Goal: Task Accomplishment & Management: Use online tool/utility

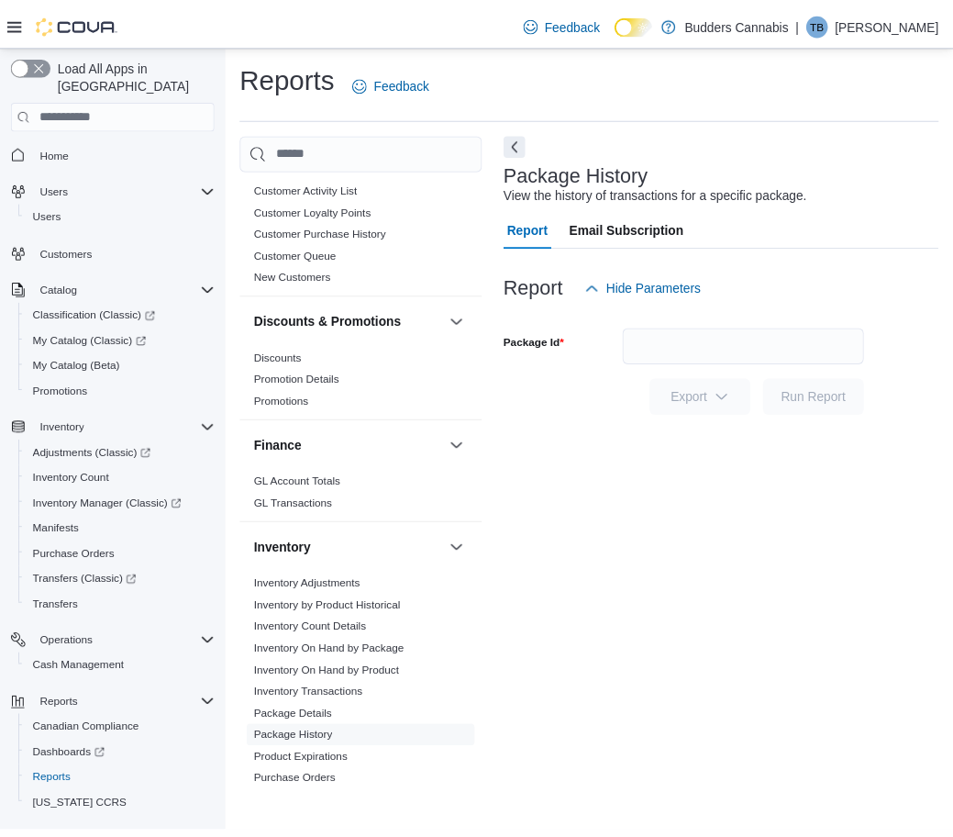
scroll to position [573, 0]
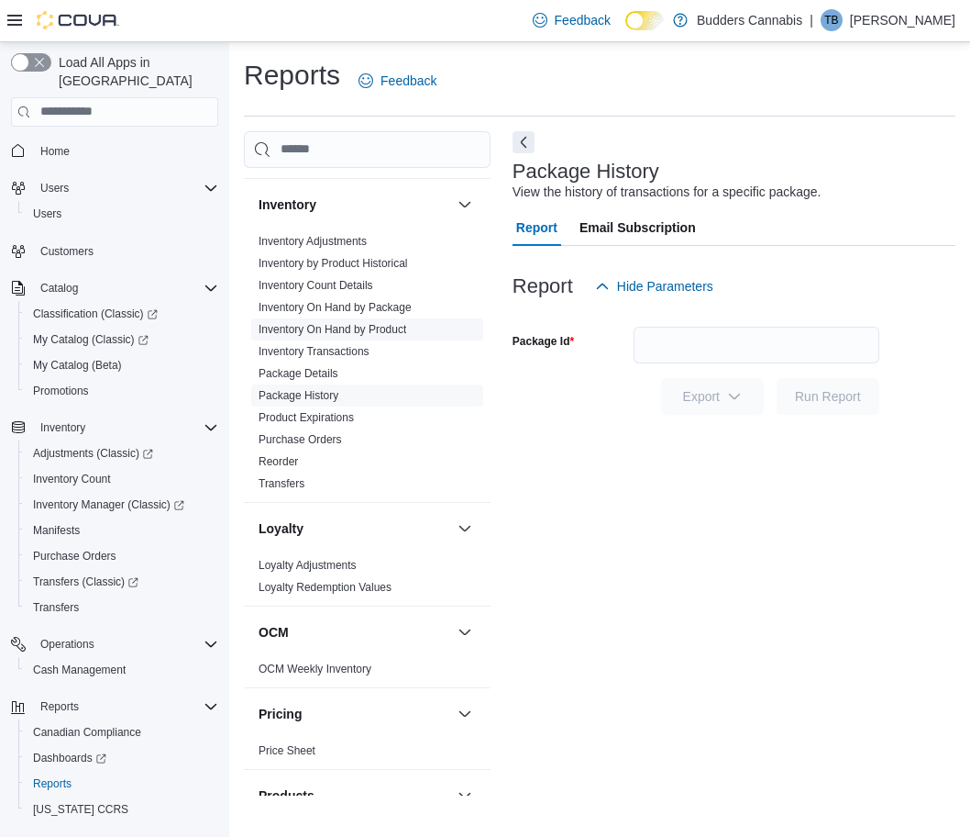
click at [358, 329] on link "Inventory On Hand by Product" at bounding box center [333, 329] width 148 height 13
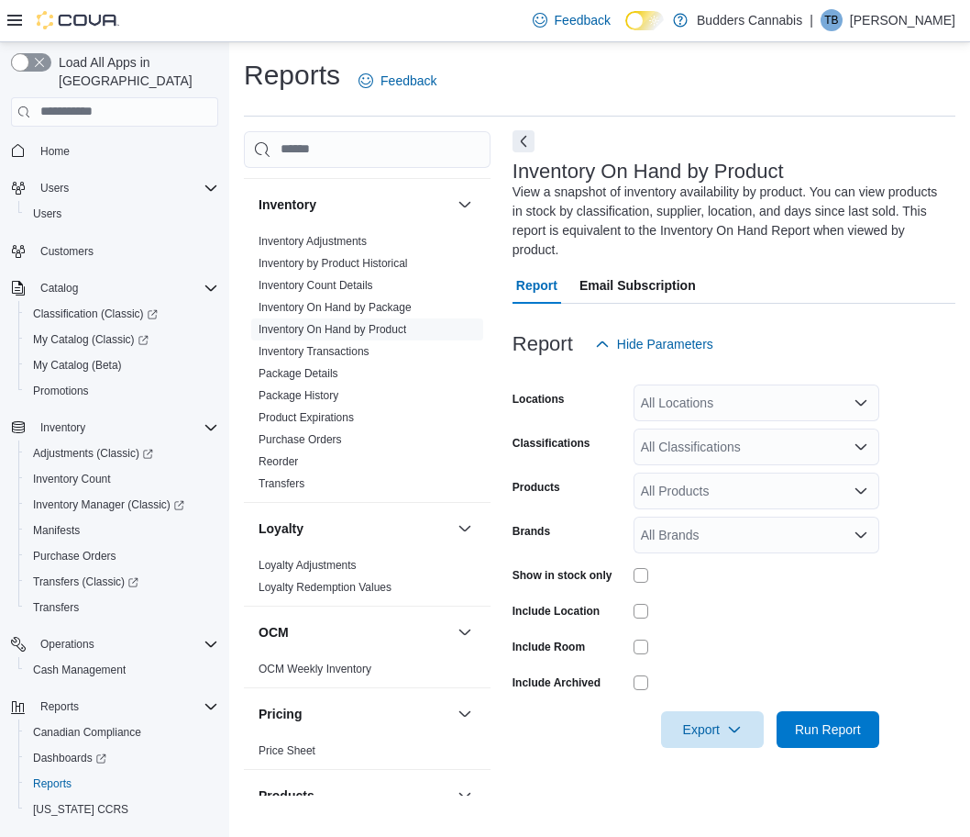
click at [524, 140] on button "Next" at bounding box center [524, 141] width 22 height 22
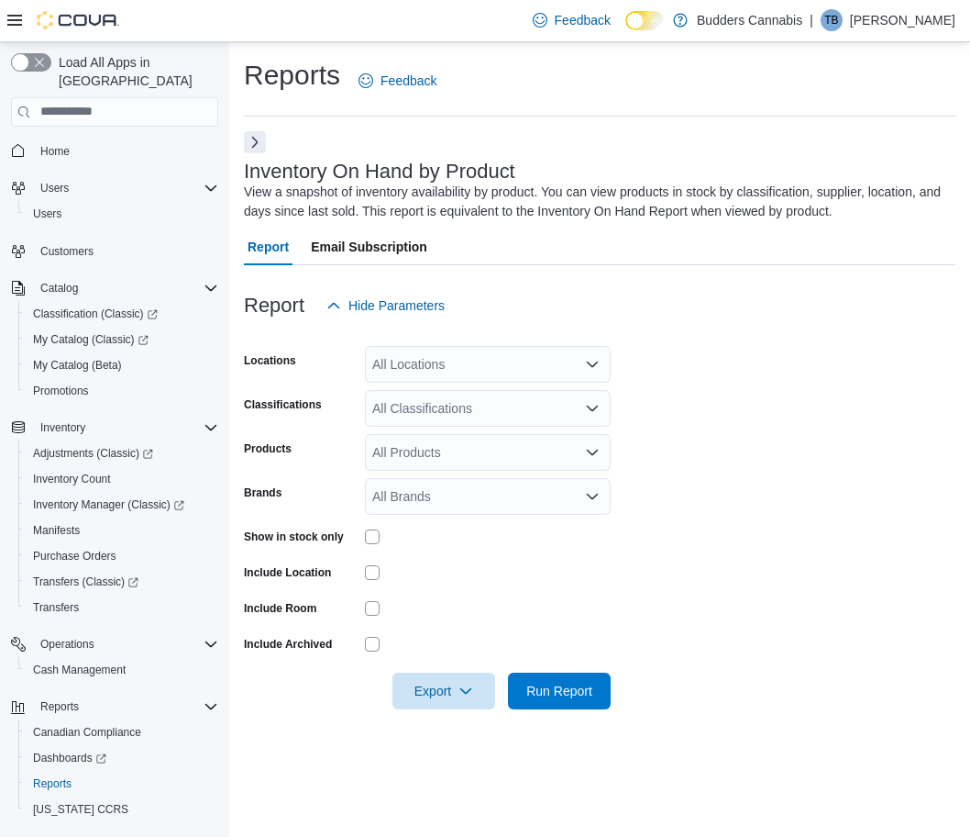
click at [434, 361] on div "All Locations" at bounding box center [488, 364] width 246 height 37
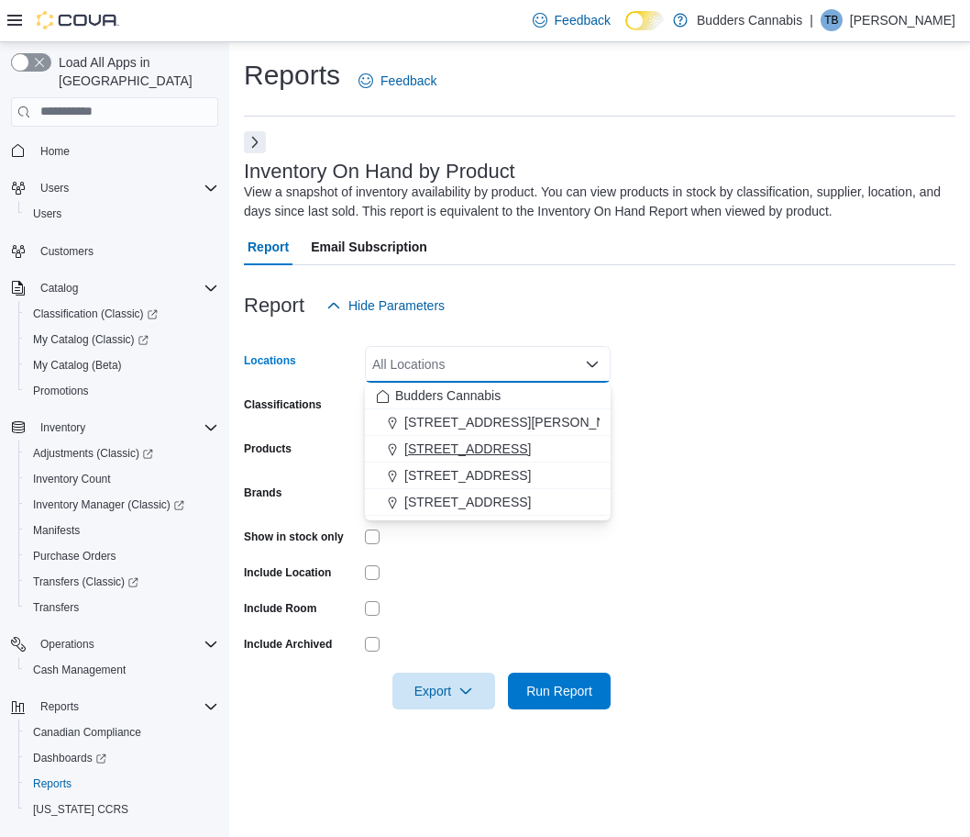
click at [450, 443] on span "[STREET_ADDRESS]" at bounding box center [468, 448] width 127 height 18
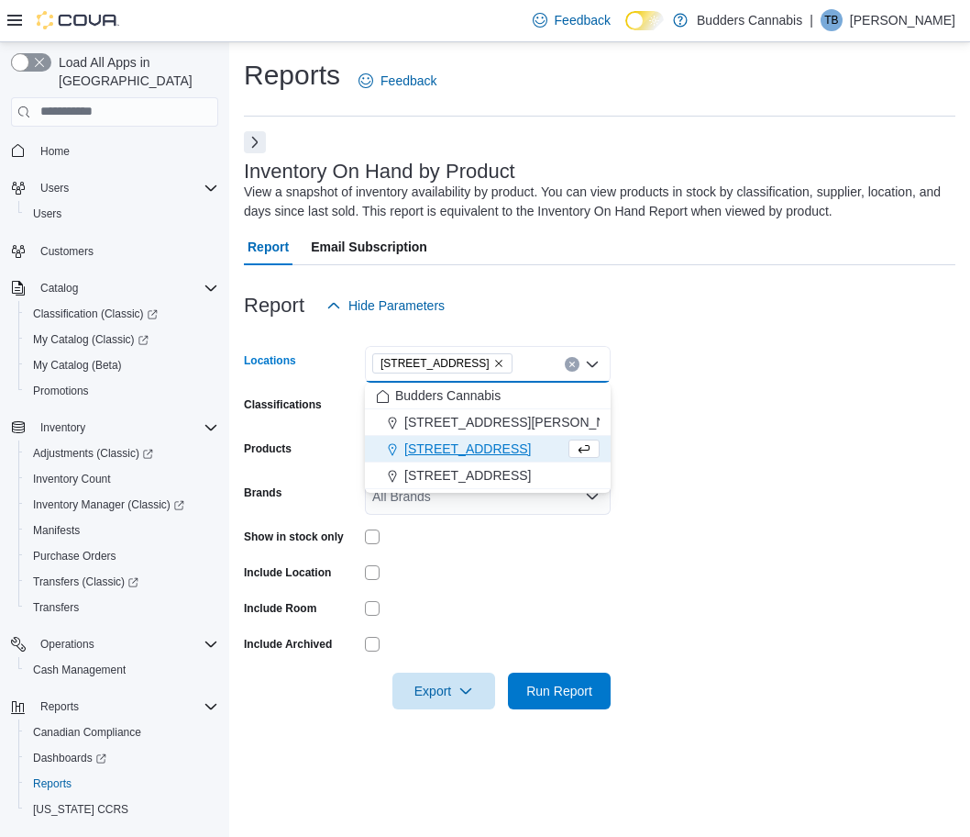
click at [726, 367] on form "Locations [STREET_ADDRESS] D Combo box. Selected. [STREET_ADDRESS] Press Backsp…" at bounding box center [600, 516] width 712 height 385
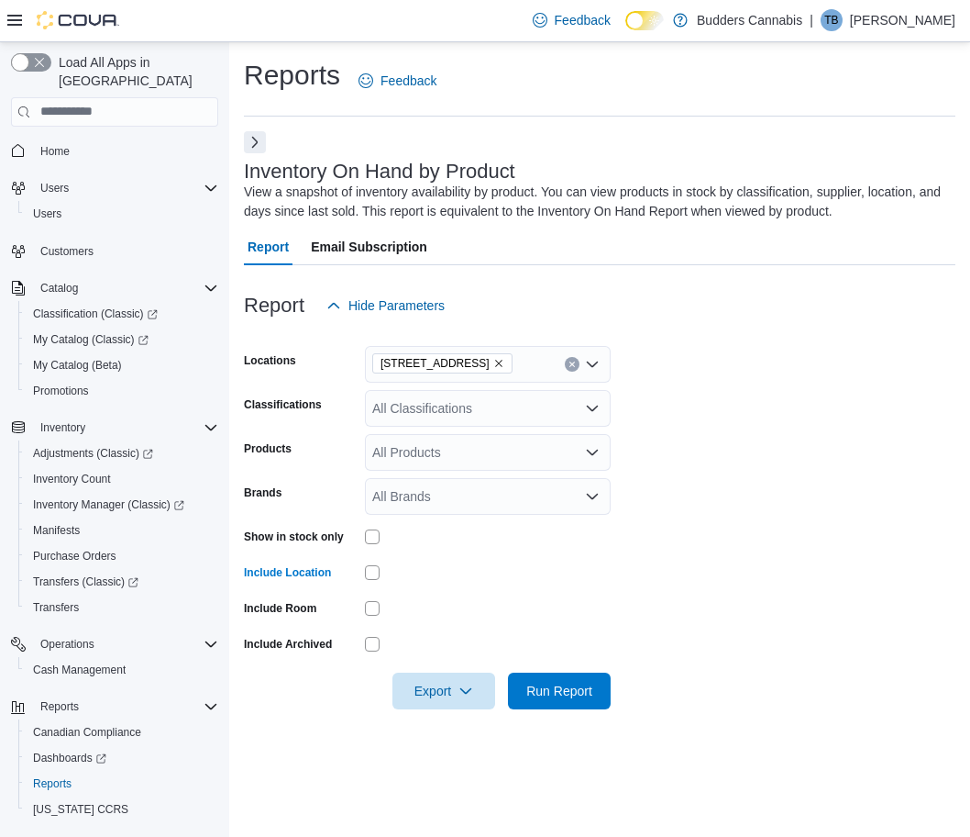
click at [373, 547] on div at bounding box center [488, 536] width 246 height 28
click at [436, 444] on div "All Products" at bounding box center [488, 452] width 246 height 37
click at [458, 400] on div "All Classifications" at bounding box center [488, 408] width 246 height 37
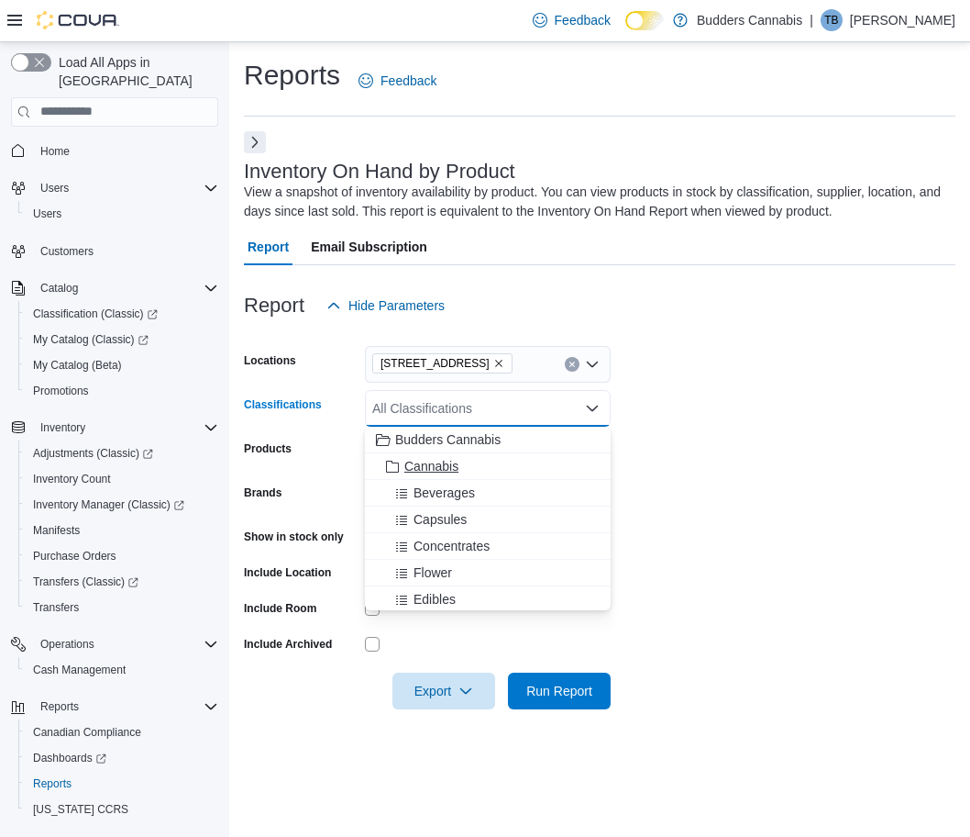
click at [444, 461] on span "Cannabis" at bounding box center [432, 466] width 54 height 18
drag, startPoint x: 762, startPoint y: 444, endPoint x: 672, endPoint y: 514, distance: 113.8
click at [760, 444] on form "Locations [STREET_ADDRESS] Classifications Cannabis Combo box. Selected. Cannab…" at bounding box center [600, 516] width 712 height 385
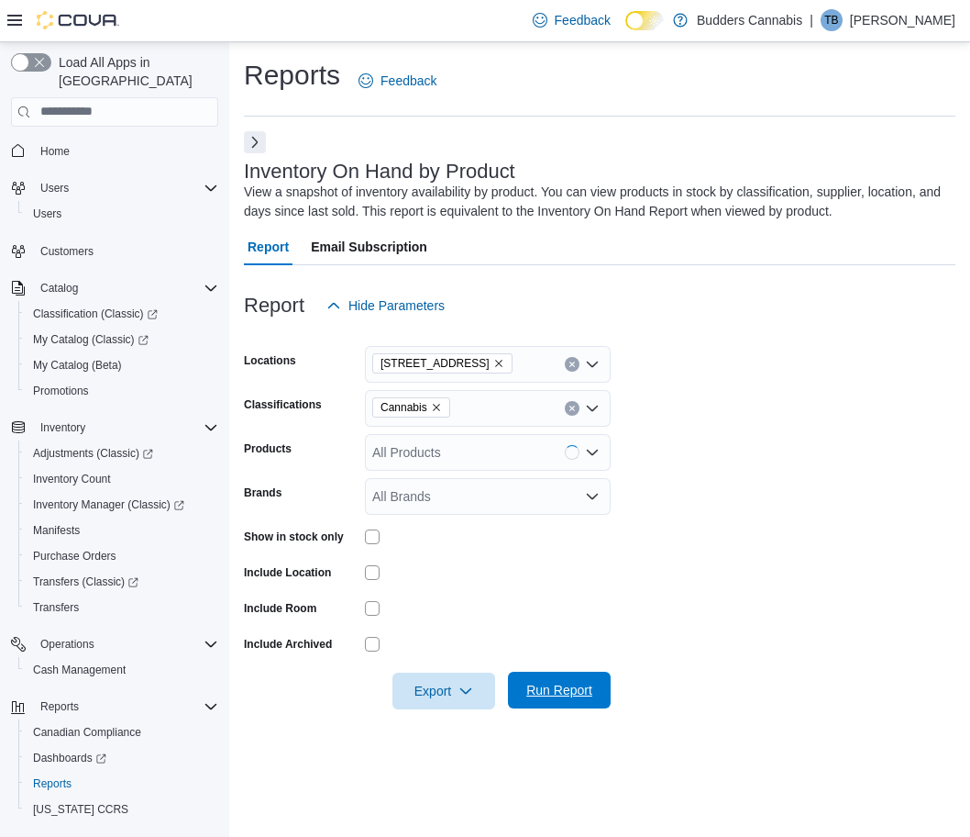
click at [571, 703] on span "Run Report" at bounding box center [559, 689] width 81 height 37
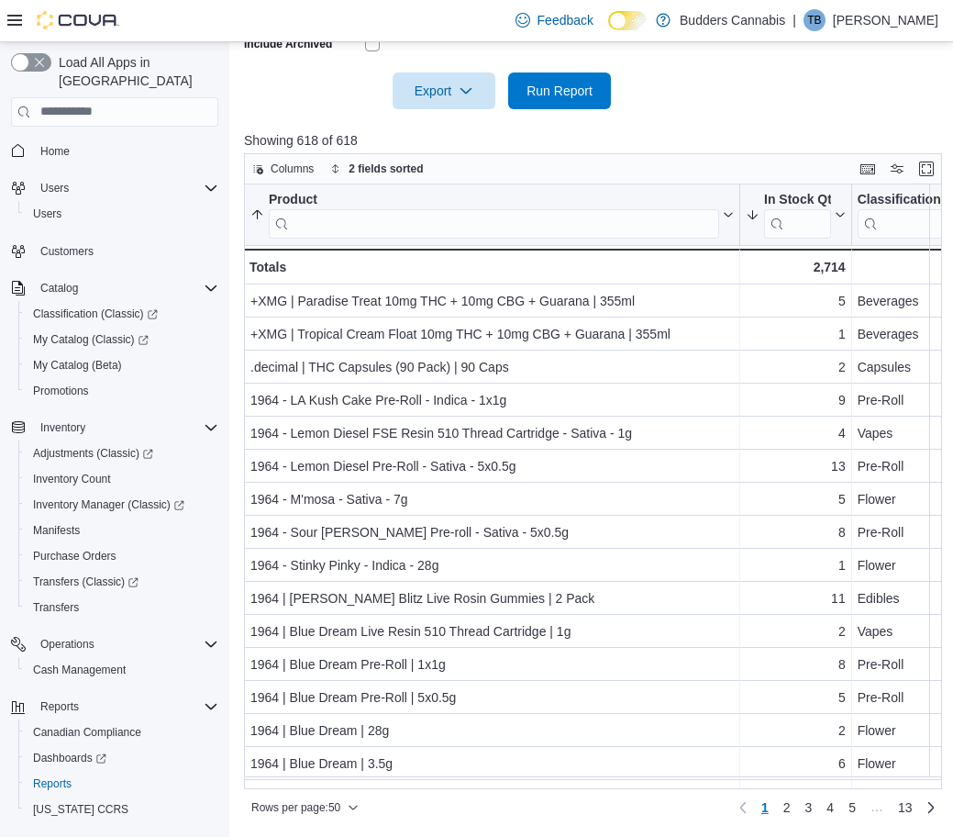
scroll to position [141, 0]
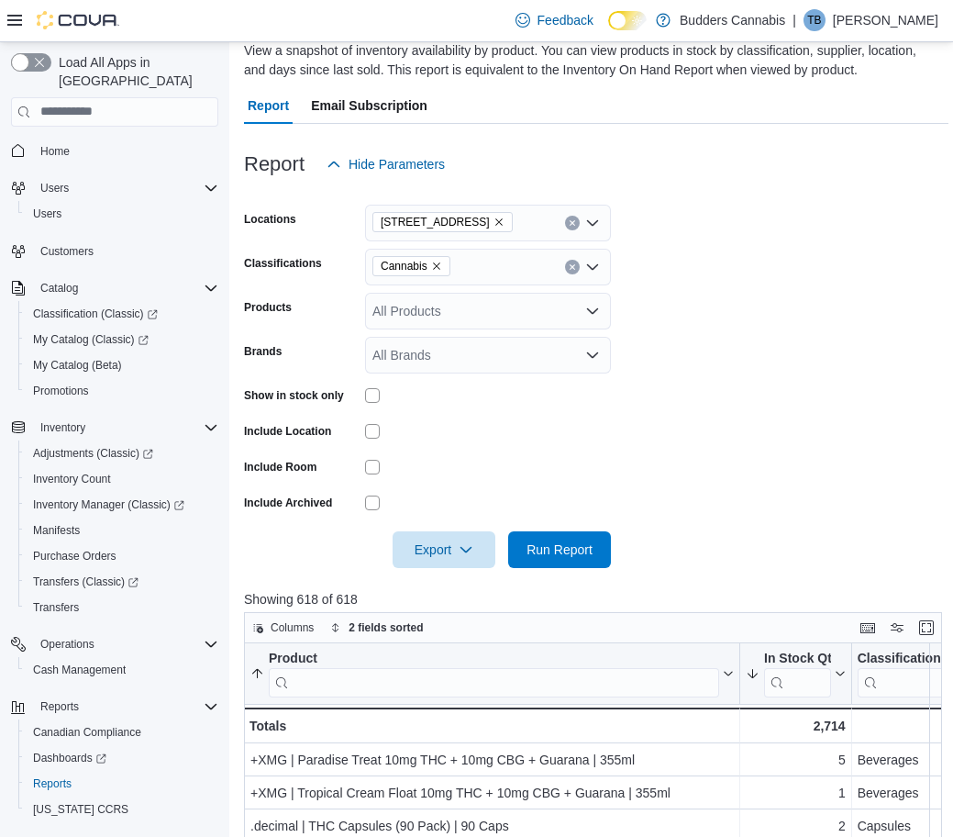
drag, startPoint x: 436, startPoint y: 268, endPoint x: 489, endPoint y: 267, distance: 53.2
click at [436, 268] on icon "Remove Cannabis from selection in this group" at bounding box center [436, 266] width 11 height 11
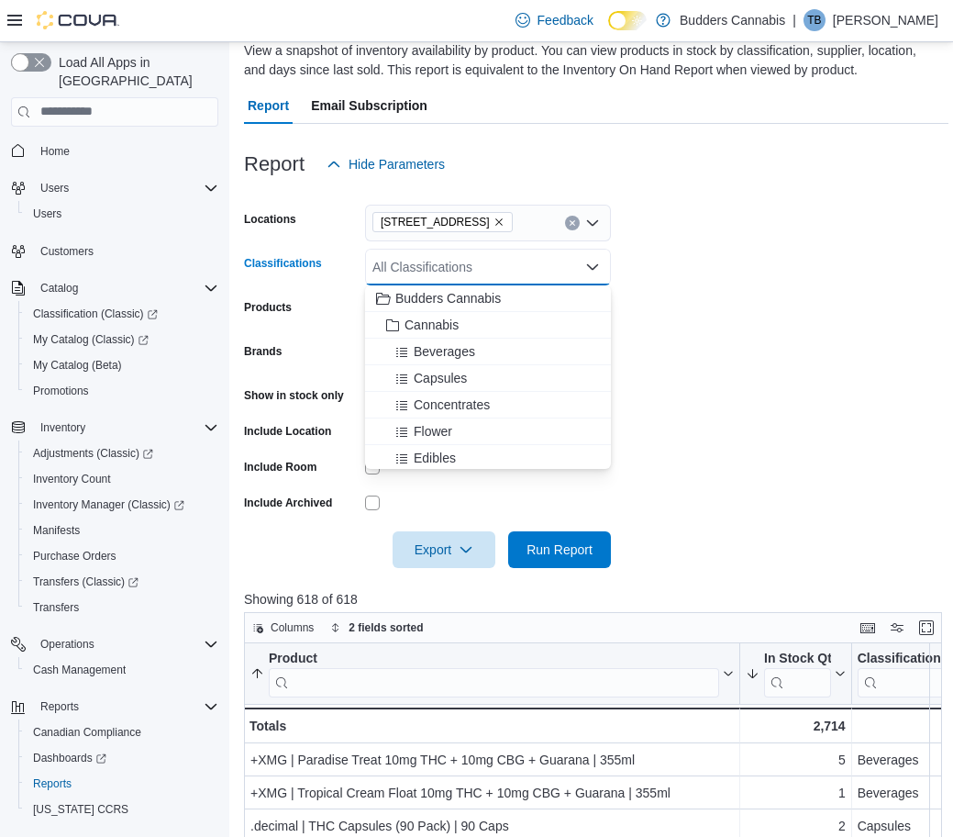
click at [491, 267] on div "All Classifications Combo box. Selected. Combo box input. All Classifications. …" at bounding box center [488, 267] width 246 height 37
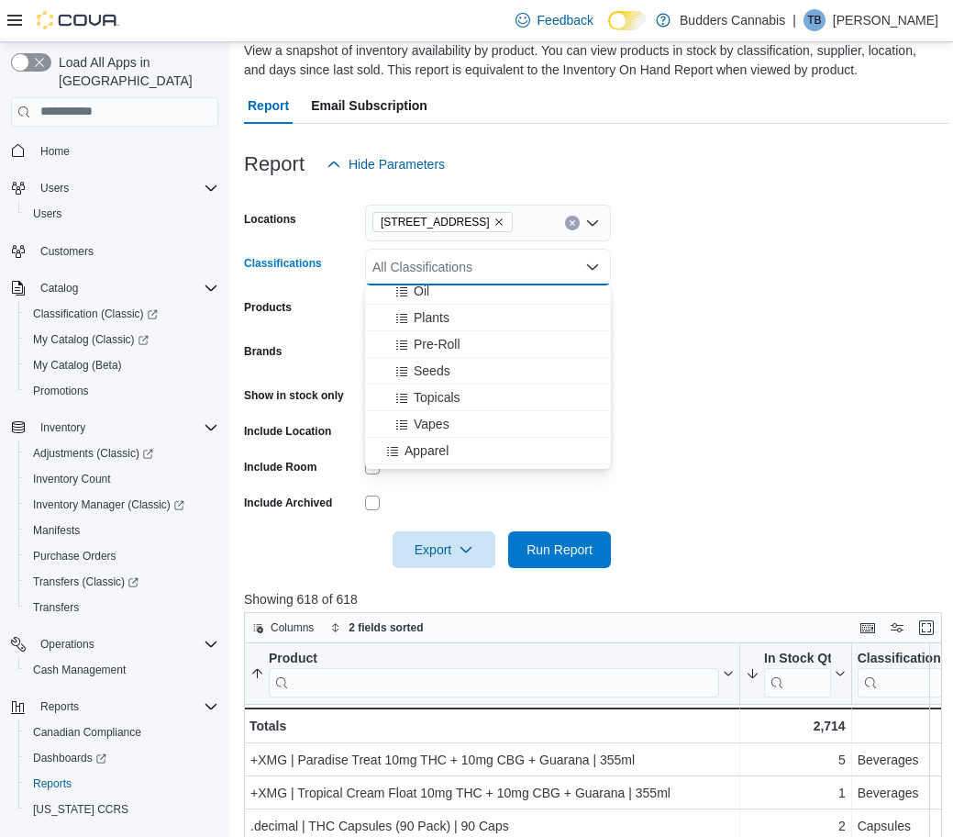
scroll to position [138, 0]
click at [453, 401] on span "Pre-Roll" at bounding box center [437, 400] width 47 height 18
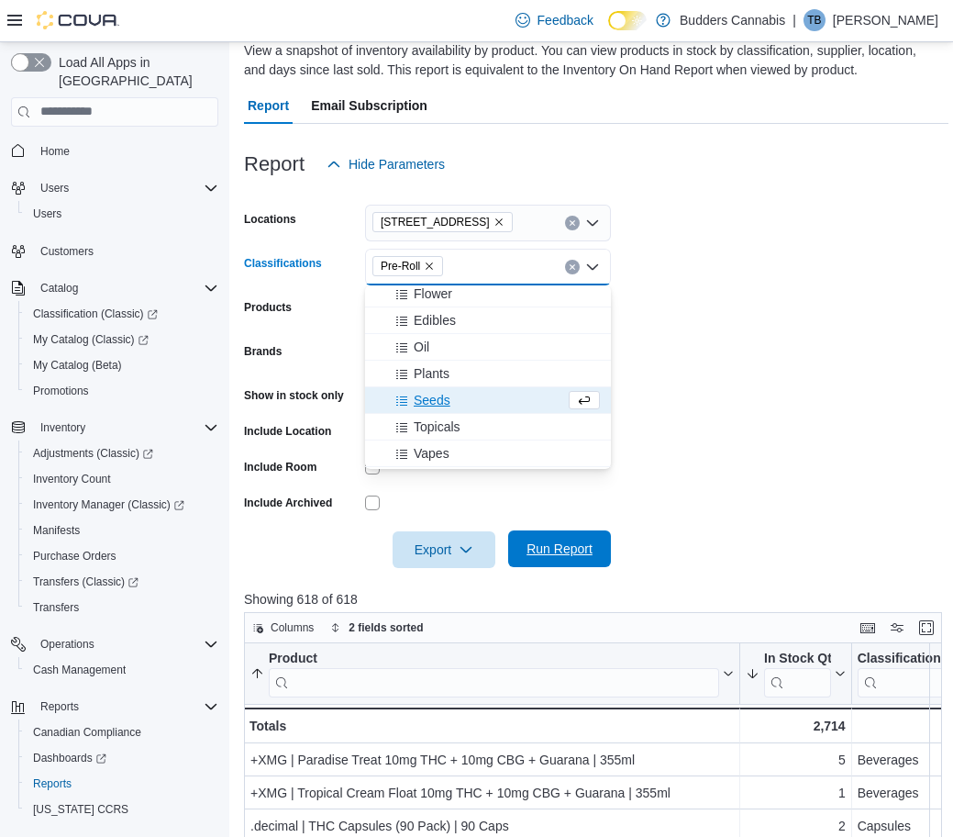
click at [567, 556] on span "Run Report" at bounding box center [560, 548] width 66 height 18
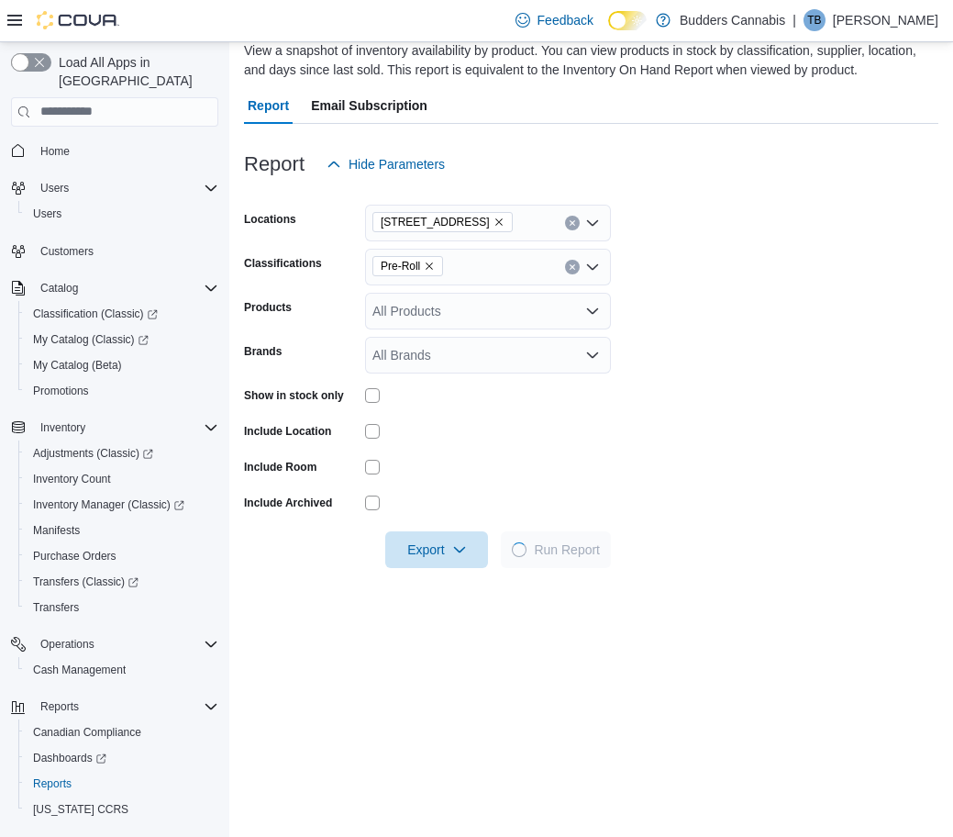
click at [748, 393] on form "Locations [STREET_ADDRESS] Classifications Pre-Roll Products All Products Brand…" at bounding box center [591, 375] width 694 height 385
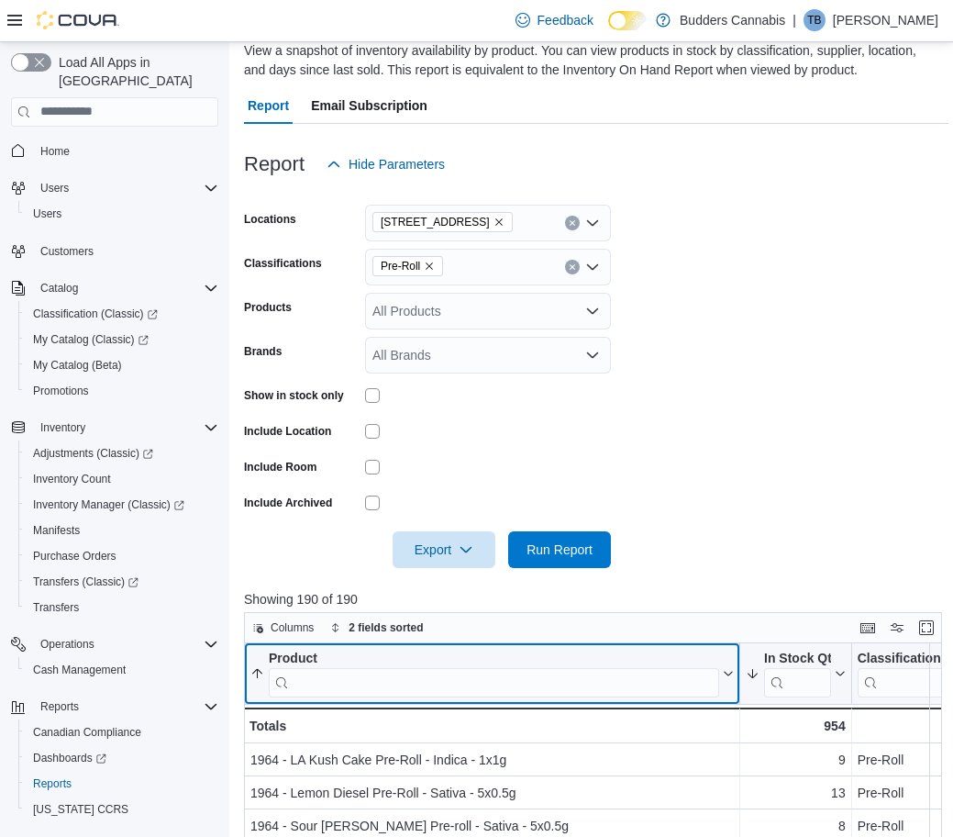
click at [355, 687] on input "search" at bounding box center [494, 681] width 450 height 29
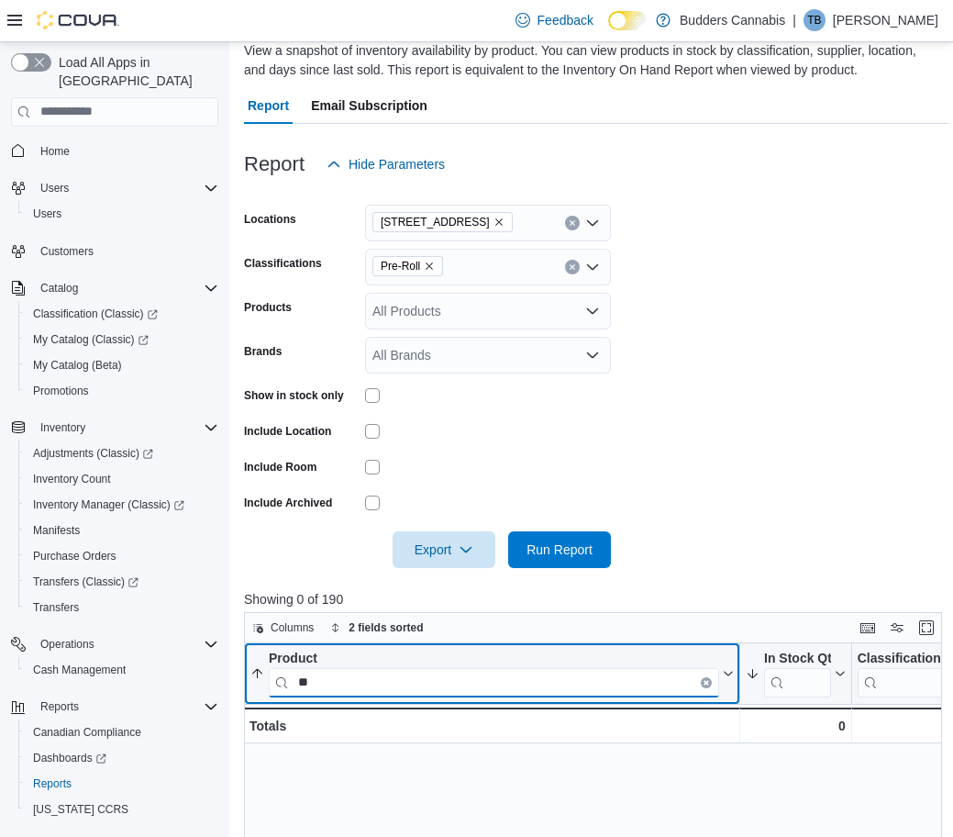
type input "*"
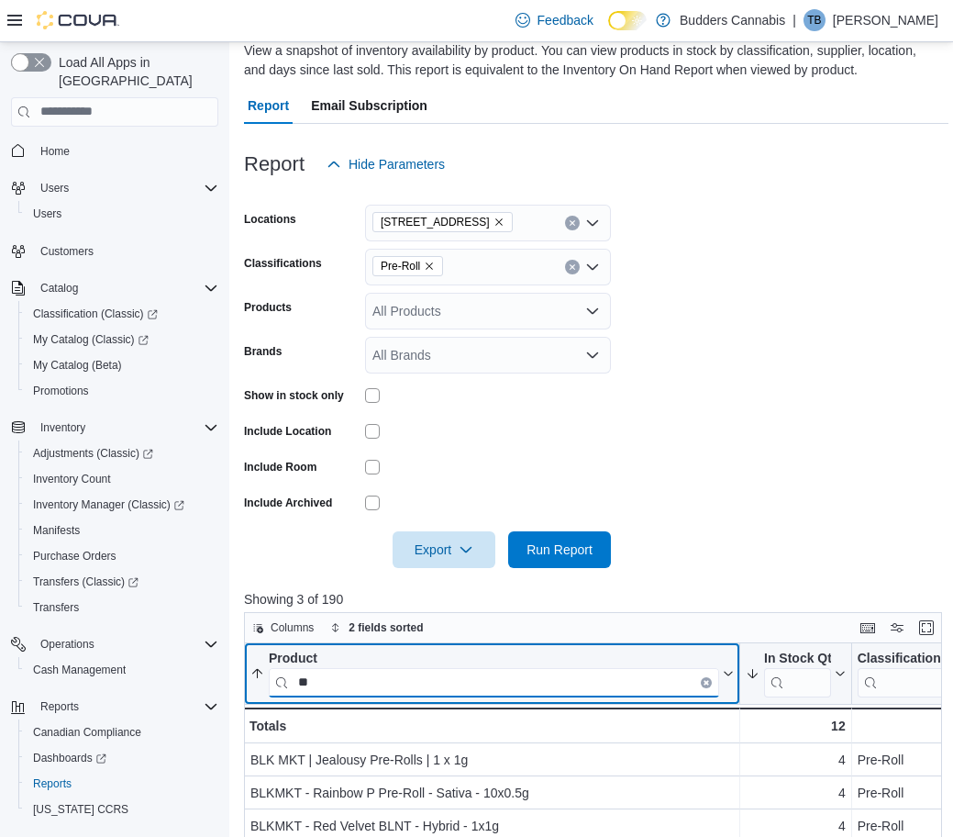
type input "*"
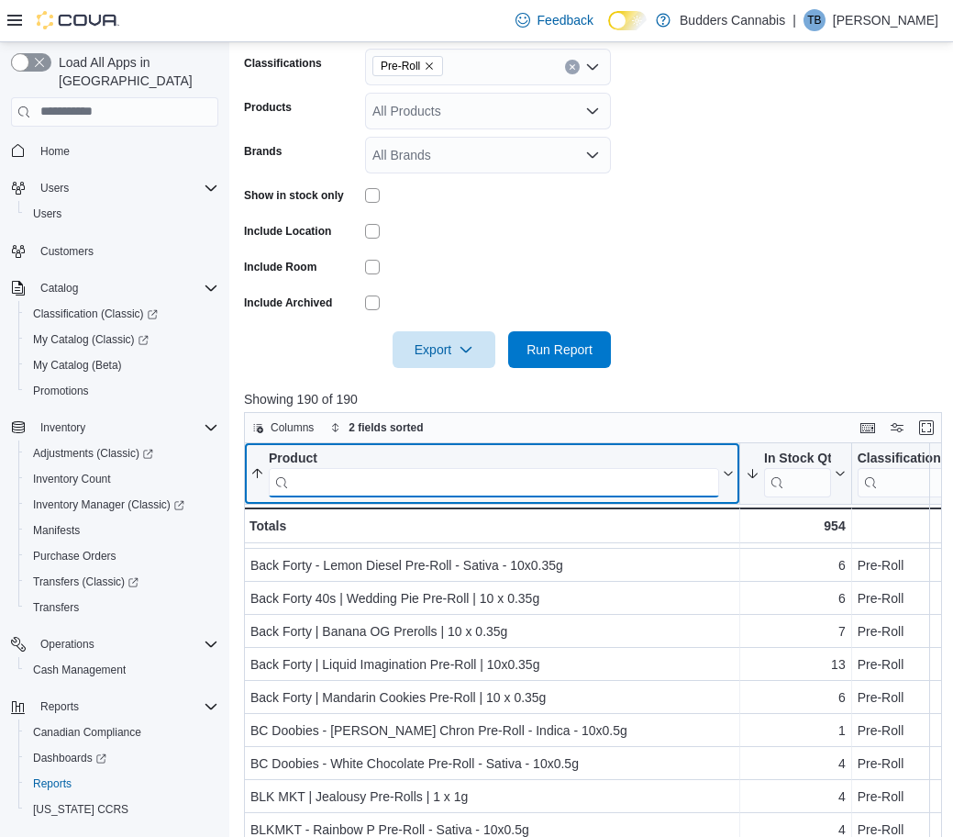
scroll to position [600, 0]
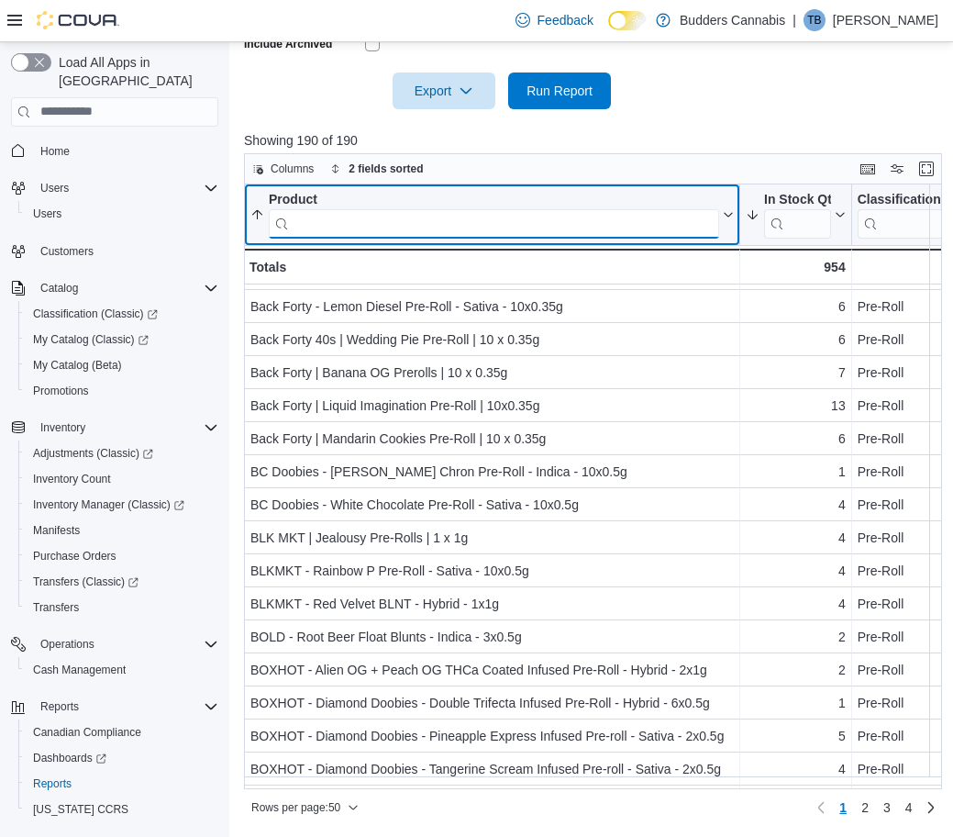
click at [376, 222] on input "search" at bounding box center [494, 222] width 450 height 29
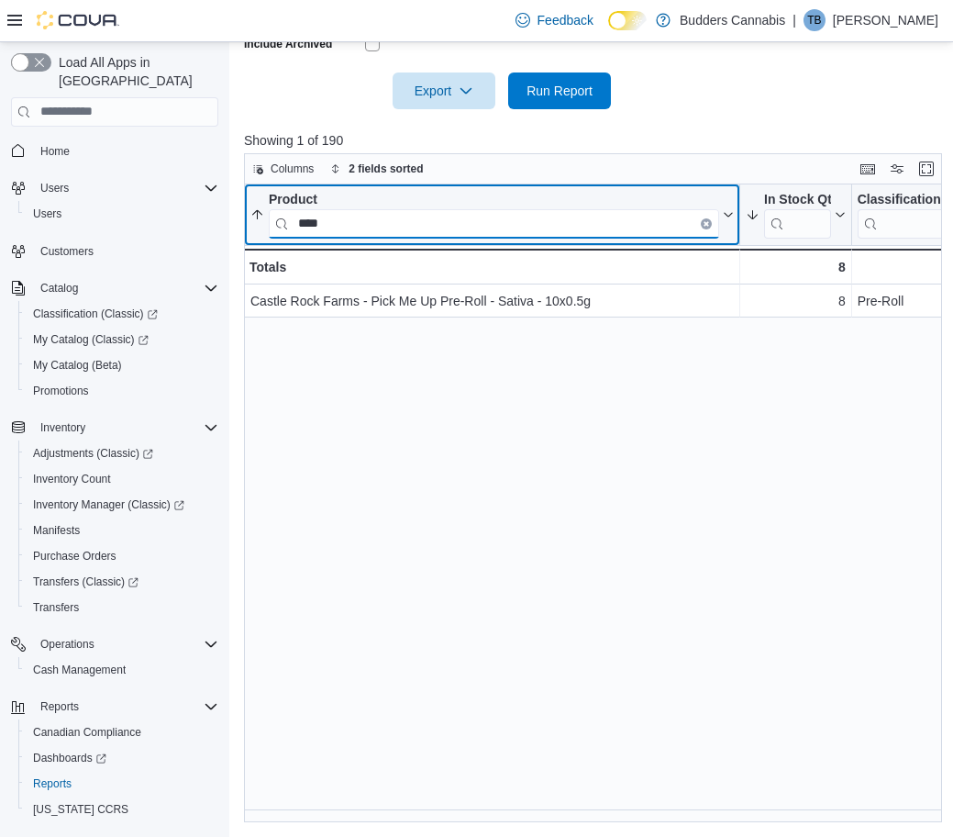
scroll to position [0, 0]
type input "****"
